Goal: Navigation & Orientation: Find specific page/section

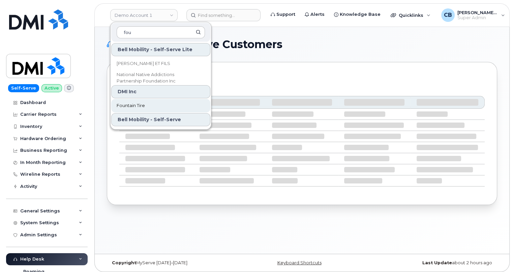
type input "fou"
click at [135, 105] on span "Fountain Tire" at bounding box center [131, 105] width 28 height 7
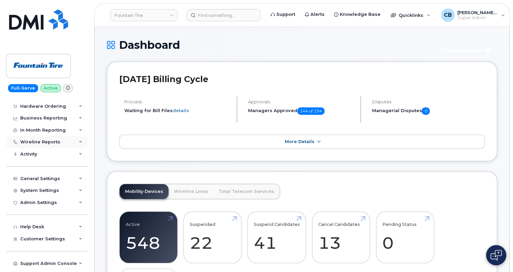
scroll to position [53, 0]
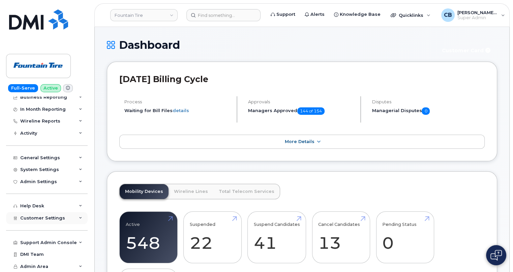
click at [80, 219] on div "Customer Settings" at bounding box center [46, 218] width 81 height 12
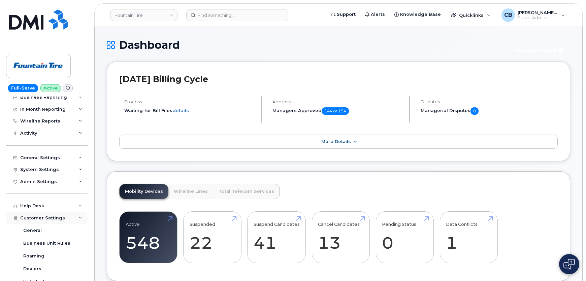
click at [79, 219] on icon at bounding box center [80, 218] width 3 height 3
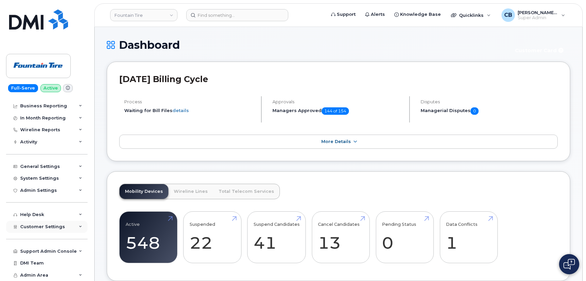
scroll to position [44, 0]
click at [77, 225] on div "Customer Settings" at bounding box center [46, 227] width 81 height 12
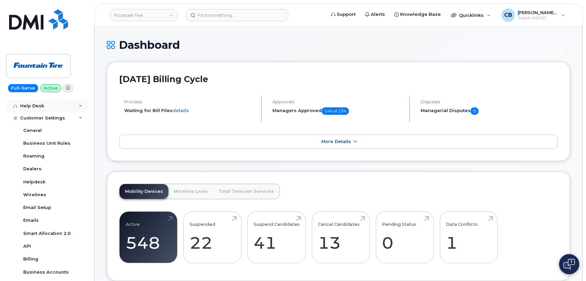
scroll to position [175, 0]
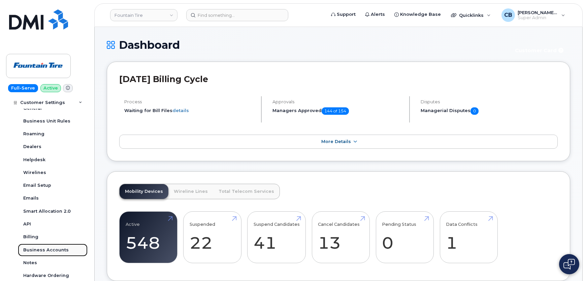
click at [51, 249] on div "Business Accounts" at bounding box center [45, 250] width 45 height 6
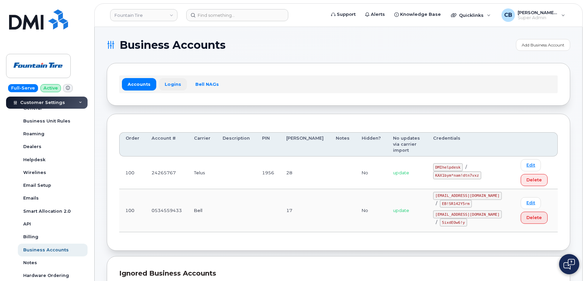
click at [168, 82] on link "Logins" at bounding box center [173, 84] width 28 height 12
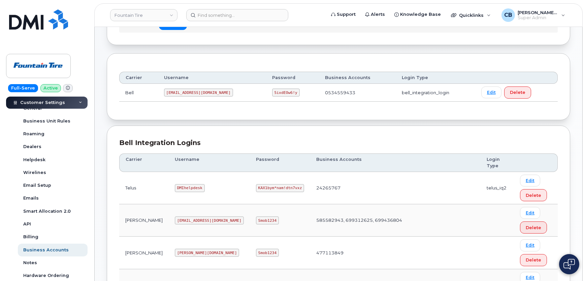
scroll to position [61, 0]
drag, startPoint x: 179, startPoint y: 187, endPoint x: 155, endPoint y: 186, distance: 23.9
click at [175, 186] on code "DMIhelpdesk" at bounding box center [190, 188] width 30 height 8
copy code "DMIhelpdesk"
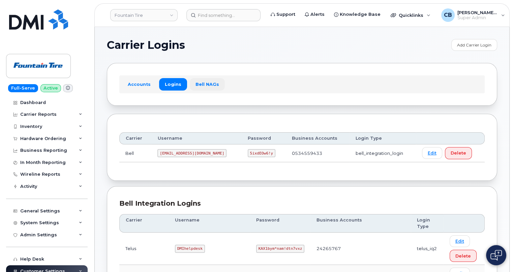
click at [202, 86] on link "Bell NAGs" at bounding box center [207, 84] width 35 height 12
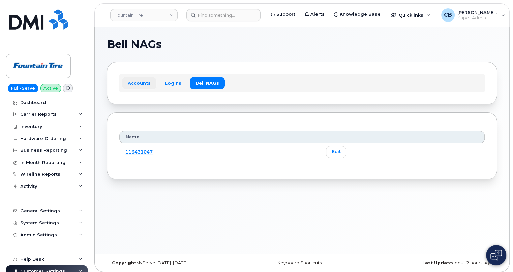
click at [130, 80] on link "Accounts" at bounding box center [139, 83] width 34 height 12
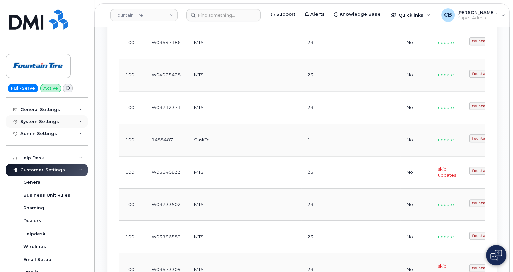
scroll to position [122, 0]
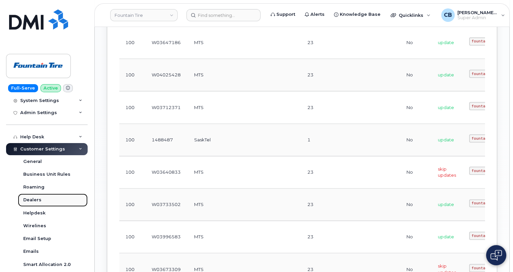
click at [34, 200] on div "Dealers" at bounding box center [32, 200] width 18 height 6
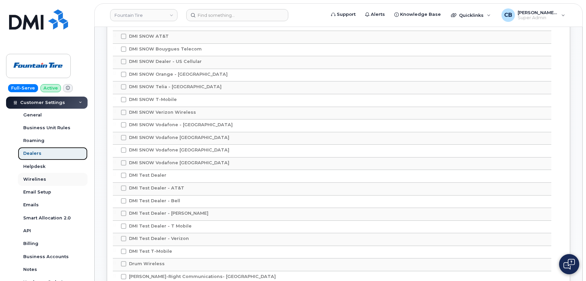
scroll to position [184, 0]
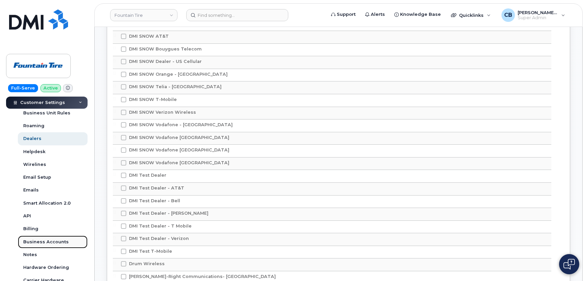
click at [41, 244] on div "Business Accounts" at bounding box center [45, 242] width 45 height 6
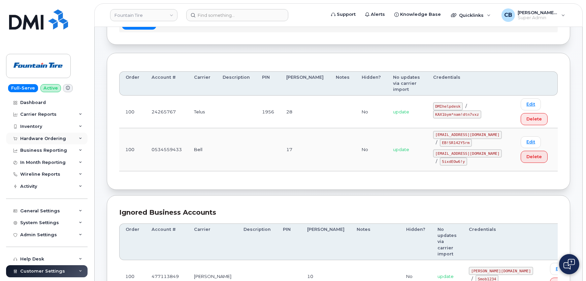
click at [44, 141] on div "Hardware Ordering" at bounding box center [46, 139] width 81 height 12
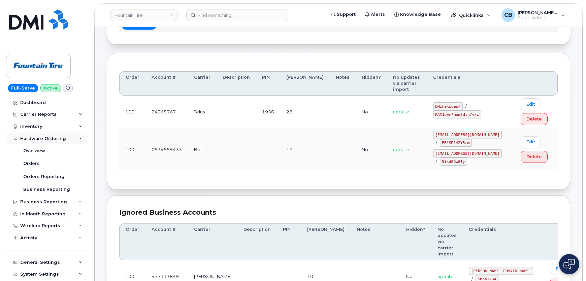
click at [44, 141] on div "Hardware Ordering" at bounding box center [46, 139] width 81 height 12
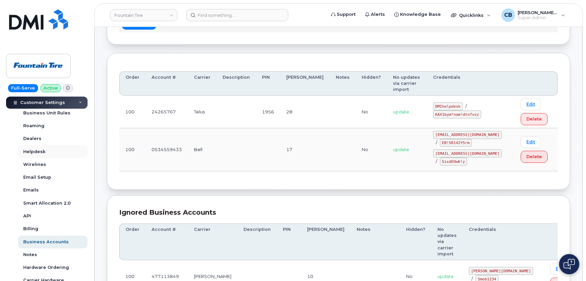
scroll to position [237, 0]
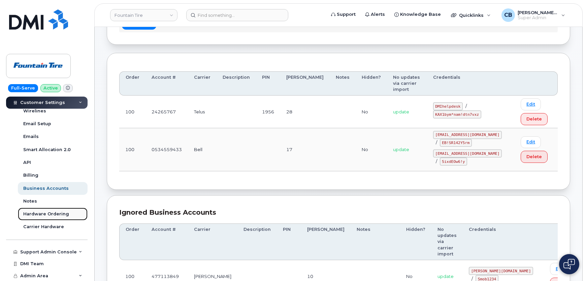
click at [42, 215] on div "Hardware Ordering" at bounding box center [46, 214] width 46 height 6
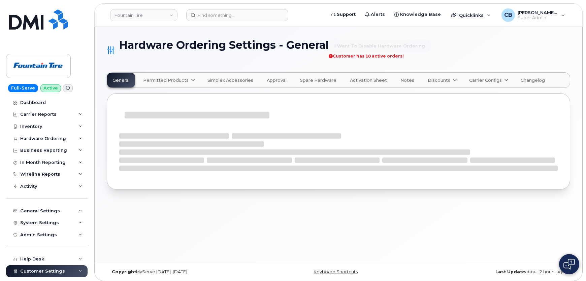
select select "admins"
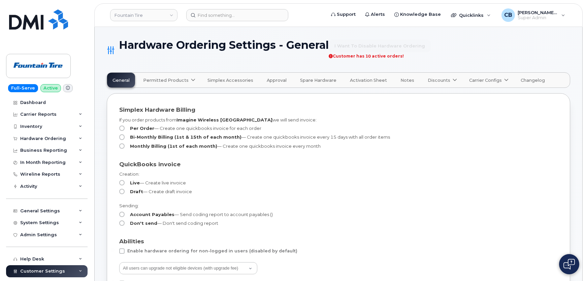
click at [482, 80] on span "Carrier Configs" at bounding box center [485, 80] width 33 height 6
click at [471, 131] on span "Telus" at bounding box center [477, 129] width 12 height 7
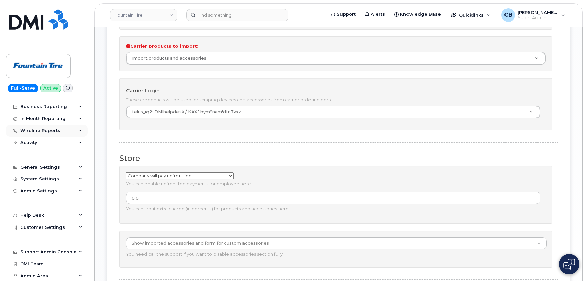
scroll to position [248, 0]
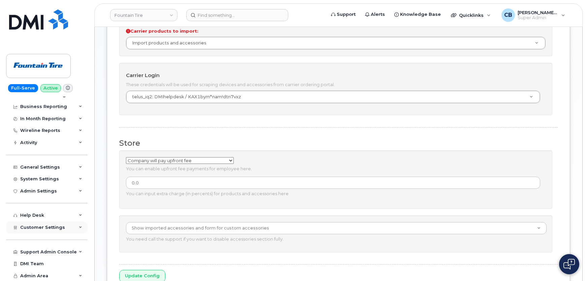
click at [78, 225] on div "Customer Settings" at bounding box center [46, 228] width 81 height 12
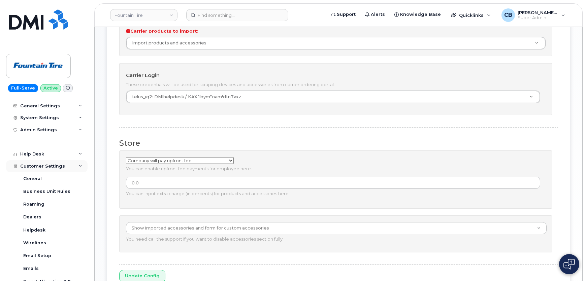
scroll to position [166, 0]
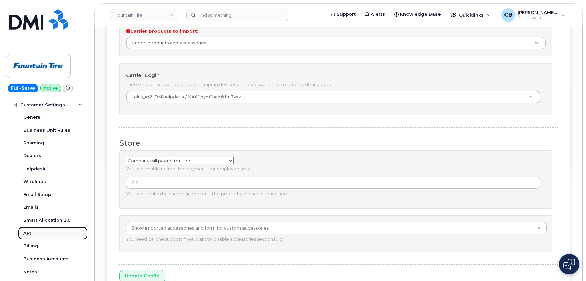
click at [27, 232] on div "API" at bounding box center [27, 233] width 8 height 6
